Goal: Contribute content: Add original content to the website for others to see

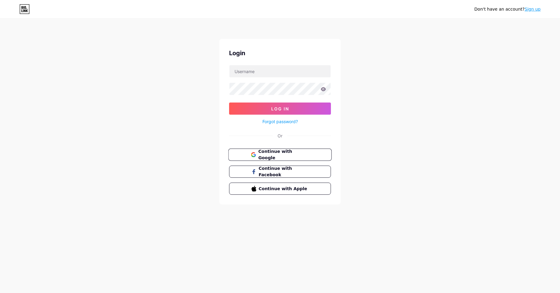
click at [289, 155] on span "Continue with Google" at bounding box center [283, 154] width 51 height 13
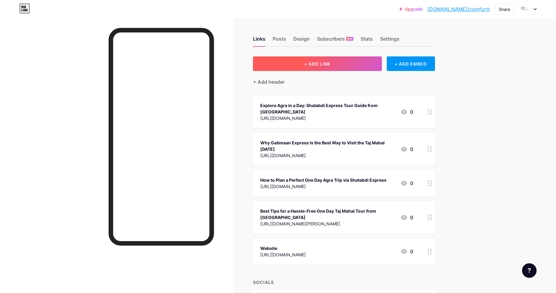
click at [314, 61] on span "+ ADD LINK" at bounding box center [317, 63] width 26 height 5
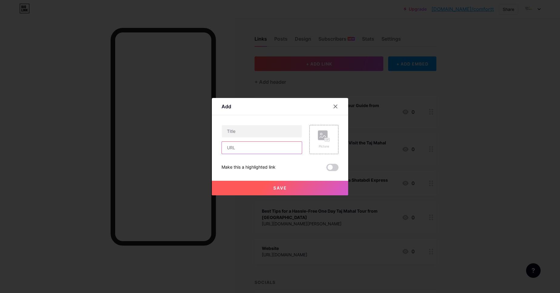
click at [238, 152] on input "text" at bounding box center [262, 148] width 80 height 12
paste input "[URL][DOMAIN_NAME]"
type input "[URL][DOMAIN_NAME]"
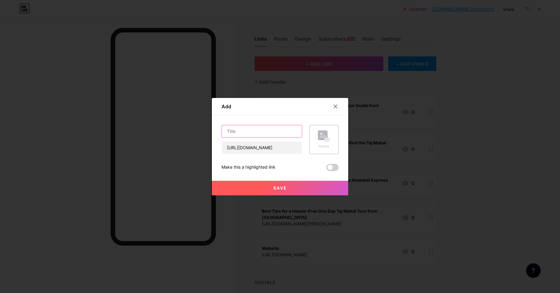
click at [231, 127] on input "text" at bounding box center [262, 131] width 80 height 12
click at [230, 131] on input "text" at bounding box center [262, 131] width 80 height 12
paste input "Why Sunrise Is the Best Time to See the Taj Mahal from [GEOGRAPHIC_DATA]"
type input "Why Sunrise Is the Best Time to See the Taj Mahal from [GEOGRAPHIC_DATA]"
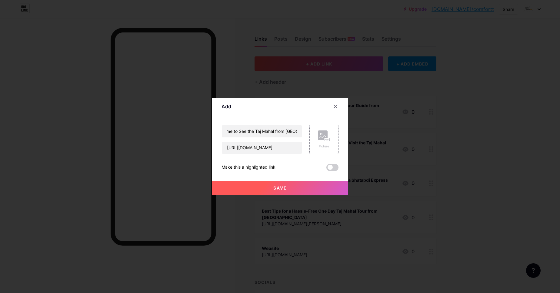
click at [332, 166] on span at bounding box center [333, 167] width 12 height 7
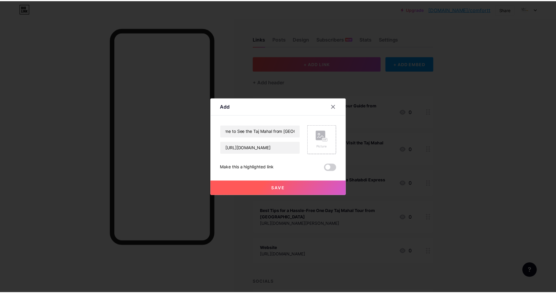
scroll to position [0, 0]
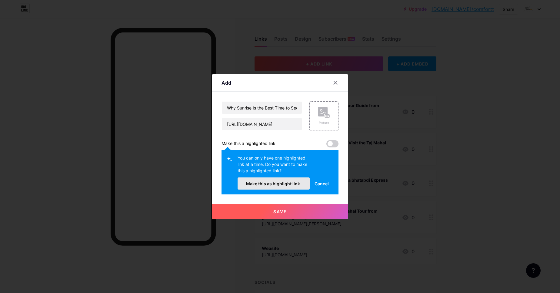
click at [294, 183] on span "Make this as highlight link." at bounding box center [273, 183] width 55 height 5
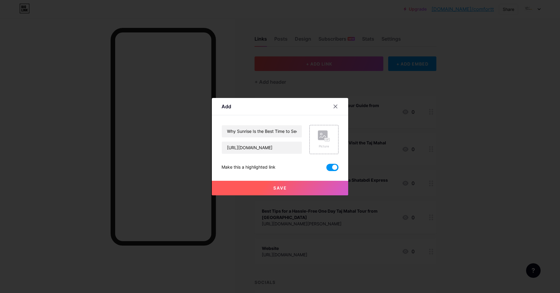
click at [285, 187] on button "Save" at bounding box center [280, 188] width 136 height 15
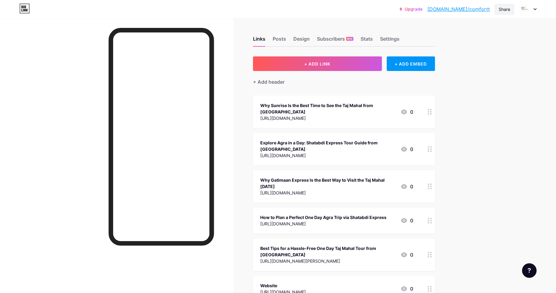
click at [499, 14] on div "Share" at bounding box center [504, 9] width 19 height 11
click at [477, 28] on div "Copy link" at bounding box center [468, 31] width 90 height 15
